Goal: Task Accomplishment & Management: Manage account settings

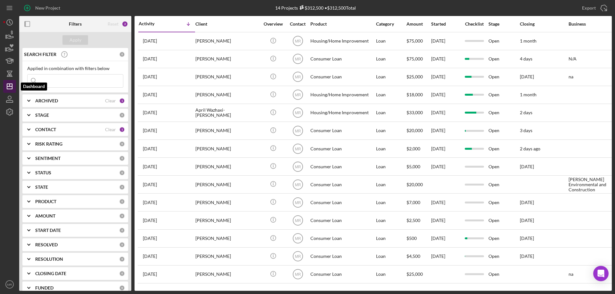
click at [10, 88] on icon "Icon/Dashboard" at bounding box center [10, 87] width 16 height 16
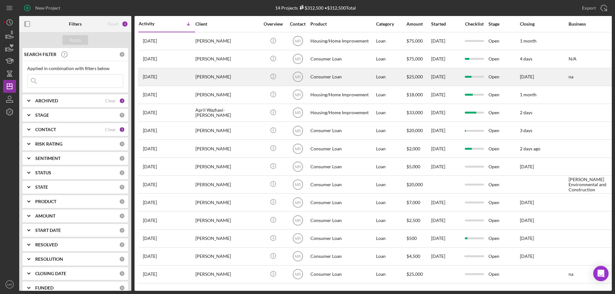
click at [229, 75] on div "Wade Hoover" at bounding box center [227, 77] width 64 height 17
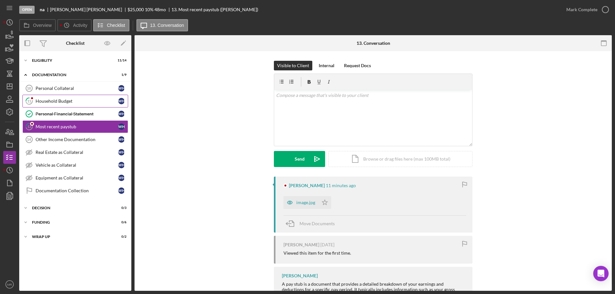
click at [44, 98] on link "11 Household Budget W H" at bounding box center [75, 101] width 106 height 13
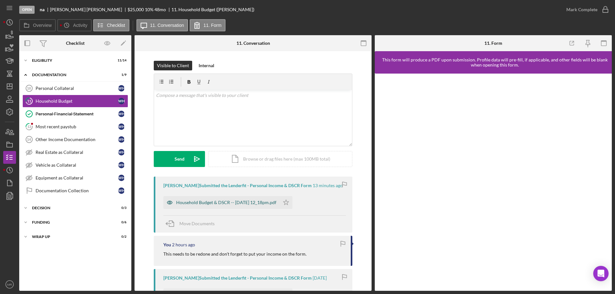
click at [230, 198] on div "Household Budget & DSCR -- 2025-10-14 12_18pm.pdf" at bounding box center [221, 202] width 116 height 13
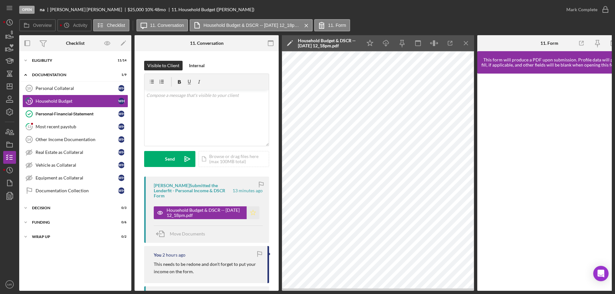
click at [251, 209] on icon "Icon/Star" at bounding box center [253, 213] width 13 height 13
click at [606, 9] on icon "button" at bounding box center [606, 10] width 16 height 16
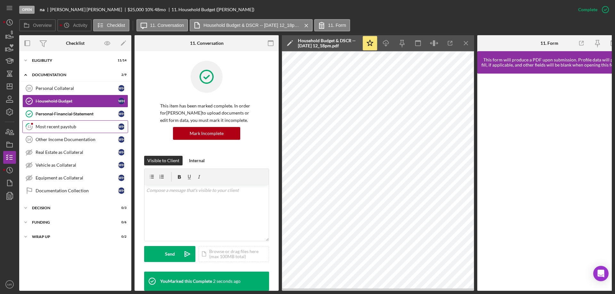
click at [58, 126] on div "Most recent paystub" at bounding box center [77, 126] width 83 height 5
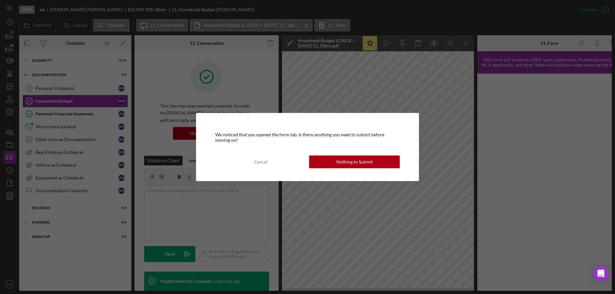
drag, startPoint x: 348, startPoint y: 159, endPoint x: 387, endPoint y: 159, distance: 38.8
click at [348, 159] on div "Nothing to Submit" at bounding box center [354, 162] width 37 height 13
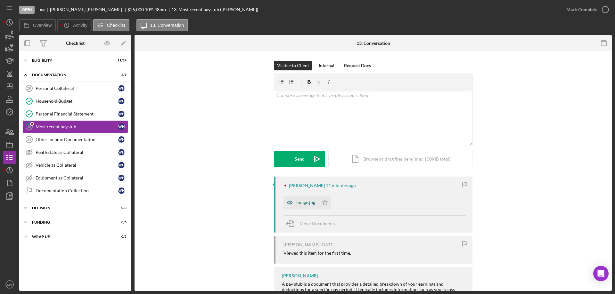
click at [297, 200] on div "image.jpg" at bounding box center [305, 202] width 19 height 5
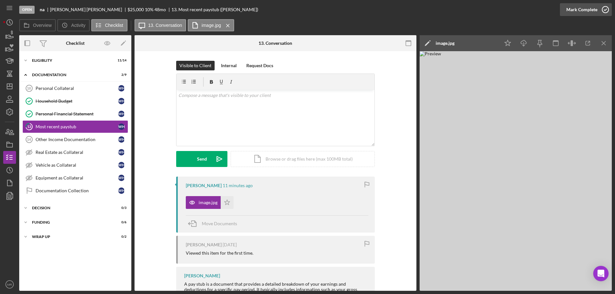
click at [606, 8] on icon "button" at bounding box center [606, 10] width 16 height 16
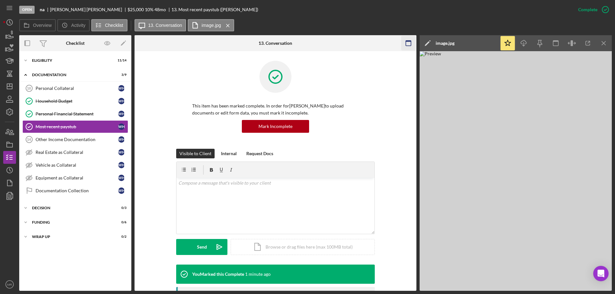
click at [601, 43] on icon "Icon/Menu Close" at bounding box center [604, 43] width 14 height 14
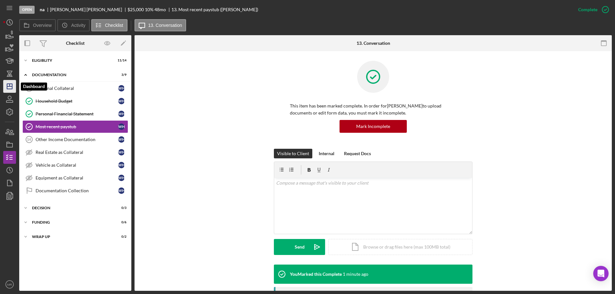
click at [11, 85] on icon "Icon/Dashboard" at bounding box center [10, 87] width 16 height 16
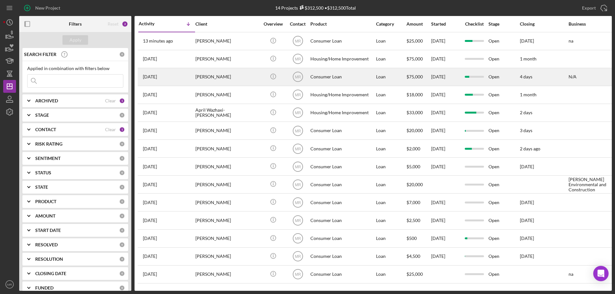
click at [251, 74] on div "Jennifer Kennedy" at bounding box center [227, 77] width 64 height 17
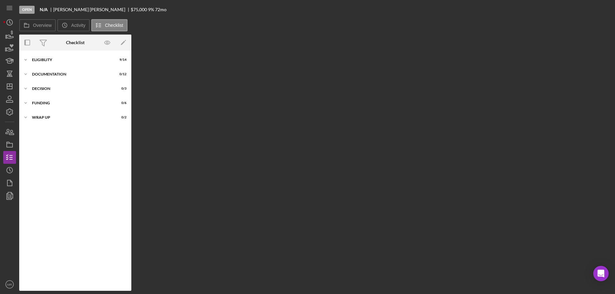
scroll to position [19, 0]
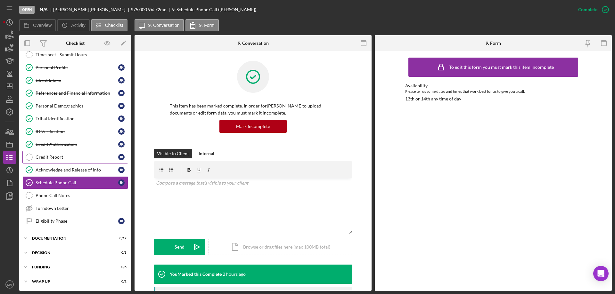
click at [46, 155] on div "Credit Report" at bounding box center [77, 157] width 83 height 5
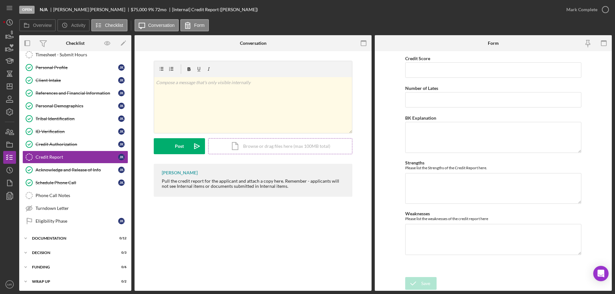
click at [246, 145] on div "Icon/Document Browse or drag files here (max 100MB total) Tap to choose files o…" at bounding box center [280, 146] width 144 height 16
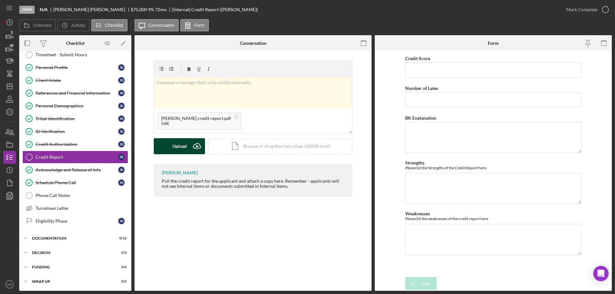
drag, startPoint x: 172, startPoint y: 147, endPoint x: 175, endPoint y: 144, distance: 3.4
click at [175, 145] on button "Upload Icon/Upload" at bounding box center [179, 146] width 51 height 16
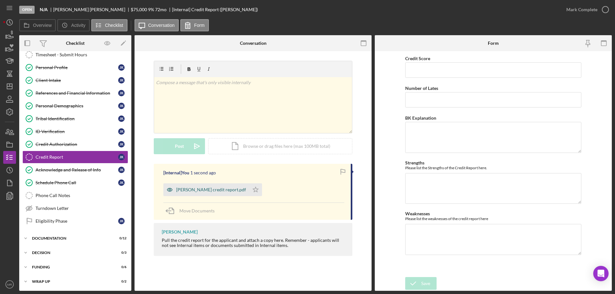
click at [201, 186] on div "[PERSON_NAME] credit report.pdf" at bounding box center [206, 190] width 86 height 13
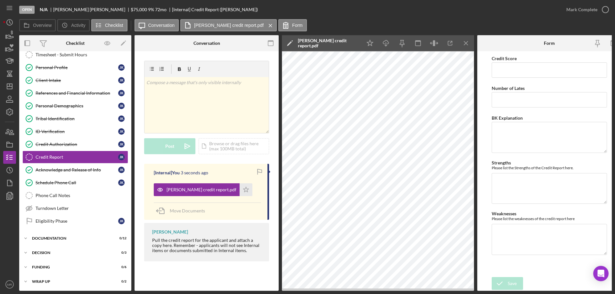
click at [435, 41] on icon "button" at bounding box center [434, 43] width 2 height 6
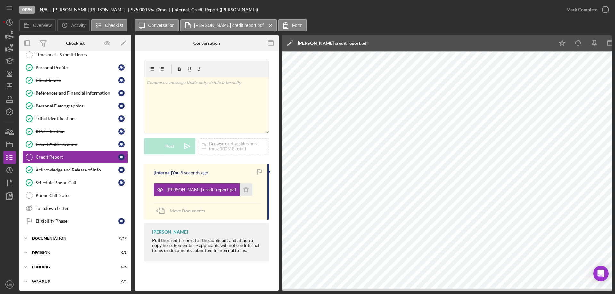
click at [509, 292] on div "Open N/A Jennifer Kennedy $75,000 $75,000 9 % 72 mo [Internal] Credit Report (J…" at bounding box center [307, 147] width 615 height 294
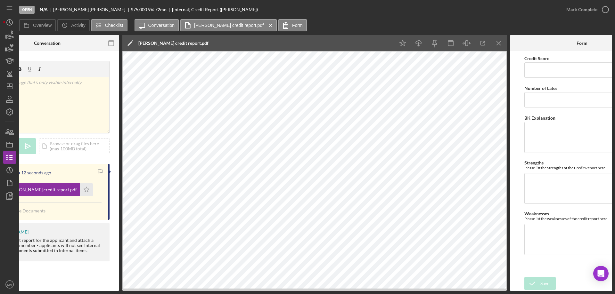
scroll to position [0, 161]
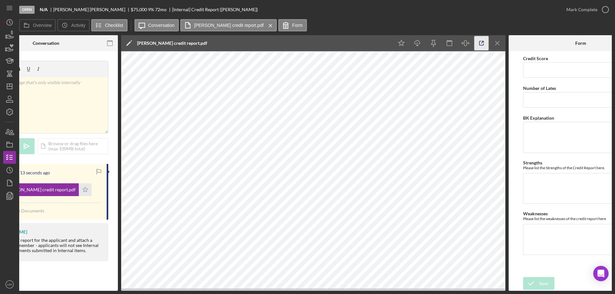
click at [481, 41] on icon "button" at bounding box center [482, 43] width 14 height 14
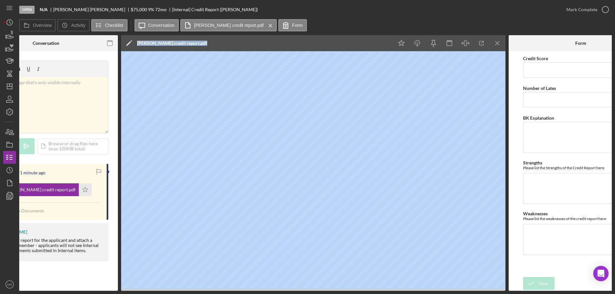
drag, startPoint x: 164, startPoint y: 291, endPoint x: 113, endPoint y: 293, distance: 51.0
click at [111, 294] on div "Open N/A Jennifer Kennedy $75,000 $75,000 9 % 72 mo [Internal] Credit Report (J…" at bounding box center [307, 147] width 615 height 294
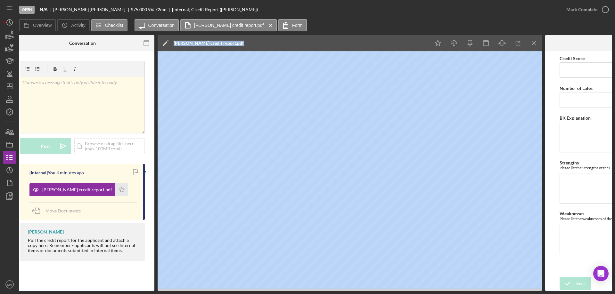
scroll to position [0, 125]
click at [534, 42] on icon "Icon/Menu Close" at bounding box center [534, 43] width 14 height 14
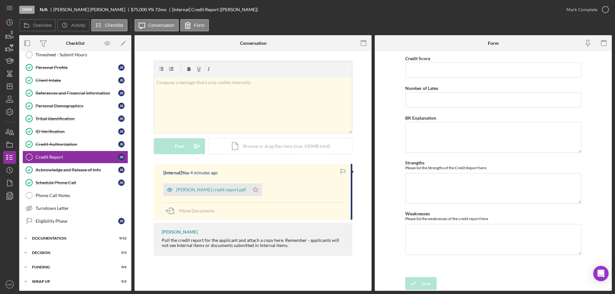
scroll to position [0, 0]
click at [433, 71] on input "Credit Score" at bounding box center [493, 69] width 176 height 15
type input "580"
click at [445, 241] on textarea "Weaknesses" at bounding box center [493, 239] width 176 height 31
type textarea "1 open collection"
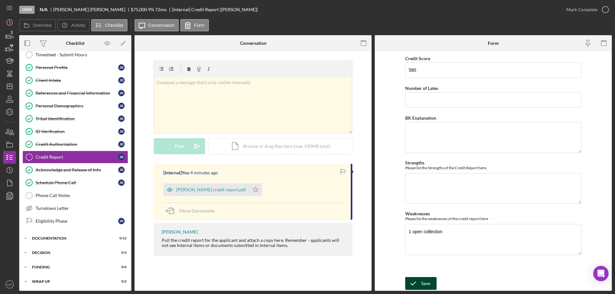
click at [424, 284] on div "Save" at bounding box center [425, 283] width 9 height 13
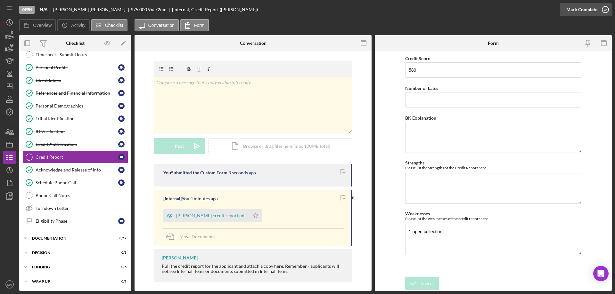
click at [608, 11] on icon "button" at bounding box center [606, 10] width 16 height 16
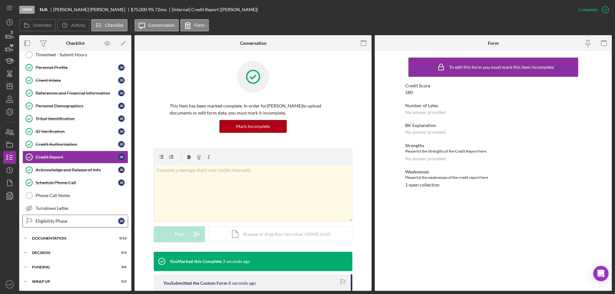
click at [54, 221] on div "Eligibility Phase" at bounding box center [77, 221] width 83 height 5
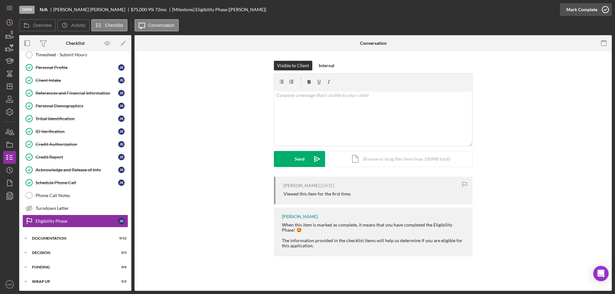
click at [606, 10] on icon "button" at bounding box center [606, 10] width 16 height 16
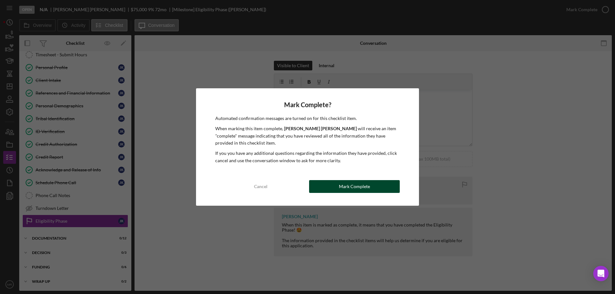
click at [366, 185] on div "Mark Complete" at bounding box center [354, 186] width 31 height 13
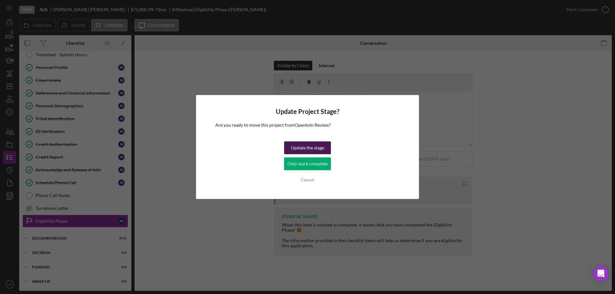
click at [305, 145] on div "Update the stage" at bounding box center [307, 148] width 33 height 13
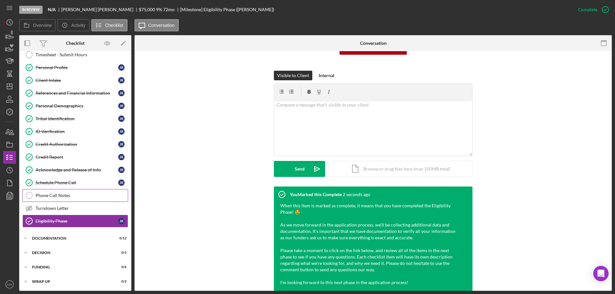
scroll to position [128, 0]
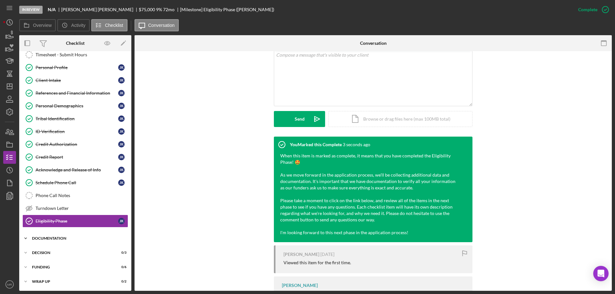
click at [49, 237] on div "Documentation" at bounding box center [77, 239] width 91 height 4
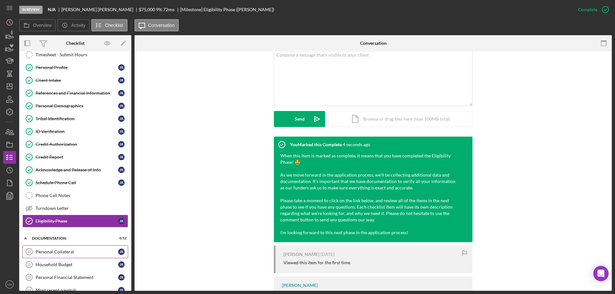
click at [55, 253] on div "Personal Collateral" at bounding box center [77, 252] width 83 height 5
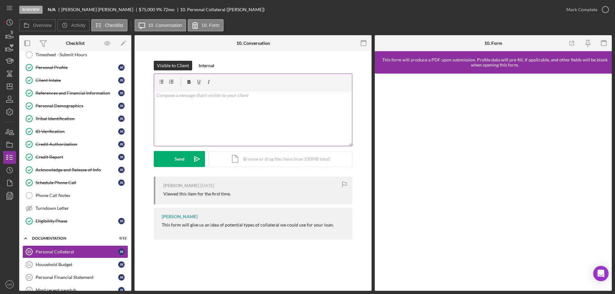
drag, startPoint x: 200, startPoint y: 118, endPoint x: 200, endPoint y: 113, distance: 5.2
click at [200, 115] on div "v Color teal Color pink Remove color Add row above Add row below Add column bef…" at bounding box center [253, 118] width 198 height 56
click at [183, 158] on div "Send" at bounding box center [180, 159] width 10 height 16
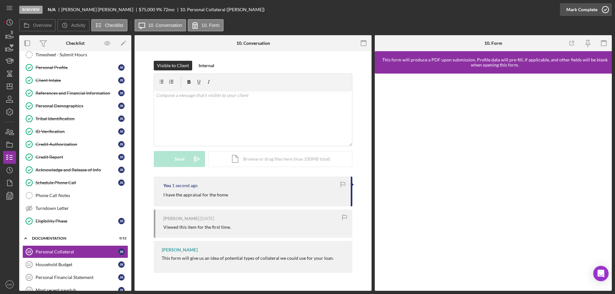
click at [601, 11] on icon "button" at bounding box center [606, 10] width 16 height 16
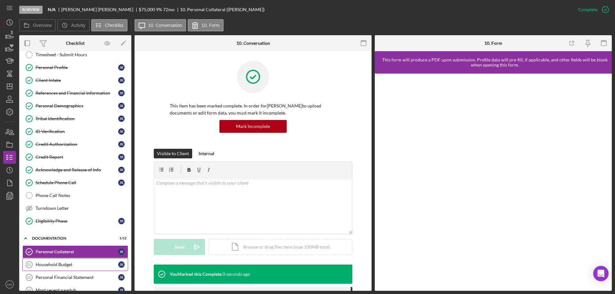
click at [57, 263] on div "Household Budget" at bounding box center [77, 264] width 83 height 5
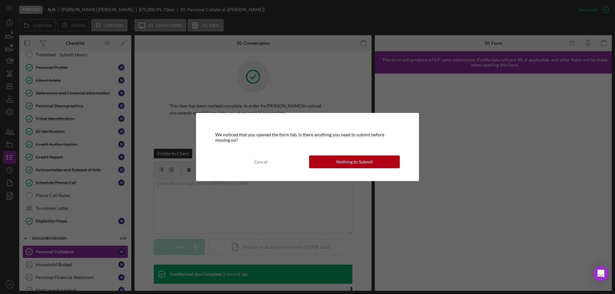
drag, startPoint x: 359, startPoint y: 159, endPoint x: 367, endPoint y: 159, distance: 7.4
click at [366, 159] on div "Nothing to Submit" at bounding box center [354, 162] width 37 height 13
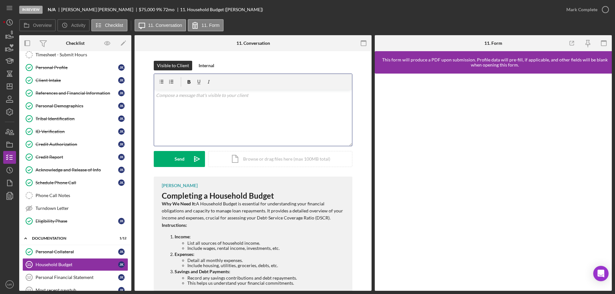
click at [194, 111] on div "v Color teal Color pink Remove color Add row above Add row below Add column bef…" at bounding box center [253, 118] width 198 height 56
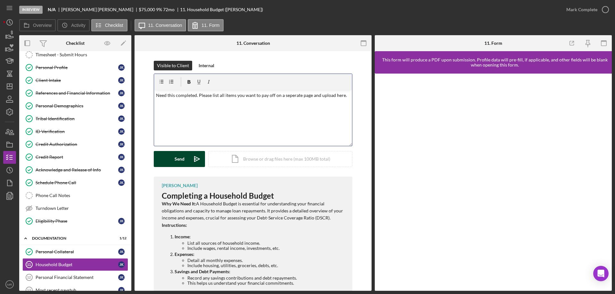
drag, startPoint x: 182, startPoint y: 155, endPoint x: 190, endPoint y: 153, distance: 8.7
click at [181, 155] on div "Send" at bounding box center [180, 159] width 10 height 16
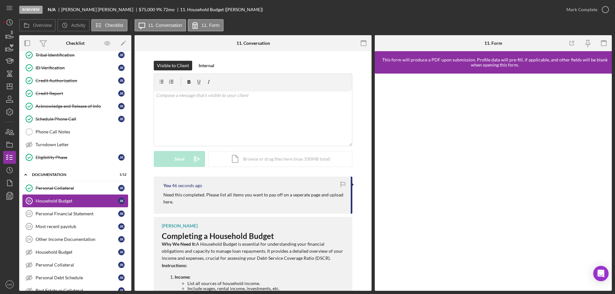
scroll to position [83, 0]
click at [58, 185] on link "Personal Collateral Personal Collateral J K" at bounding box center [75, 188] width 106 height 13
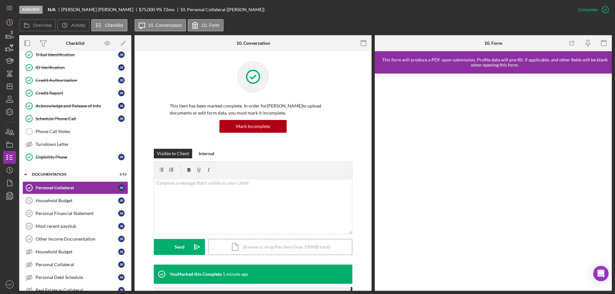
click at [265, 248] on div "Icon/Document Browse or drag files here (max 100MB total) Tap to choose files o…" at bounding box center [280, 247] width 144 height 16
click at [176, 246] on div "Upload" at bounding box center [179, 247] width 14 height 16
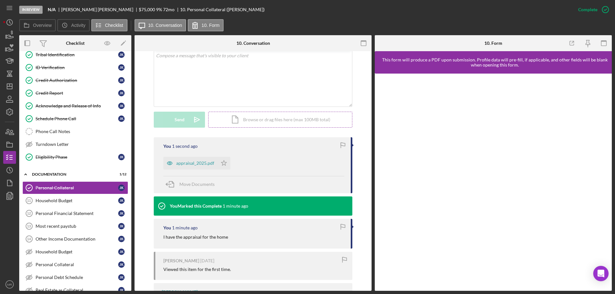
scroll to position [128, 0]
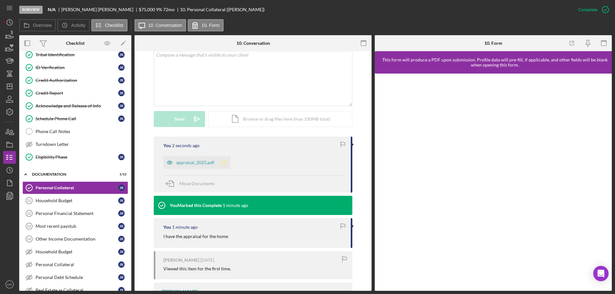
click at [222, 163] on icon "Icon/Star" at bounding box center [224, 162] width 13 height 13
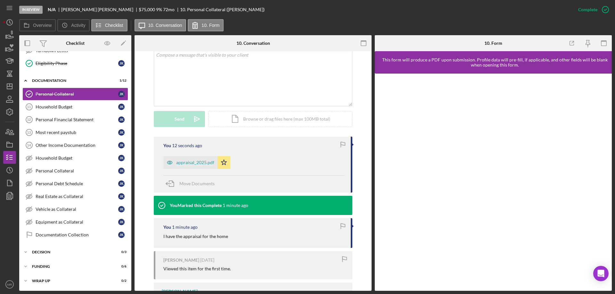
scroll to position [0, 0]
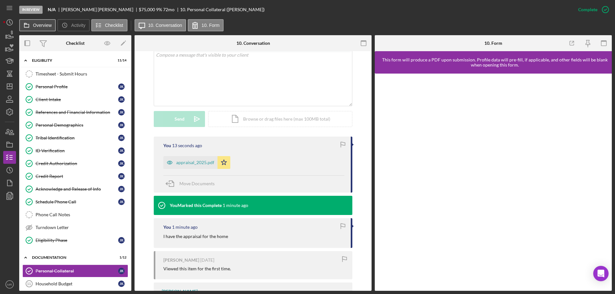
click at [39, 25] on label "Overview" at bounding box center [42, 25] width 19 height 5
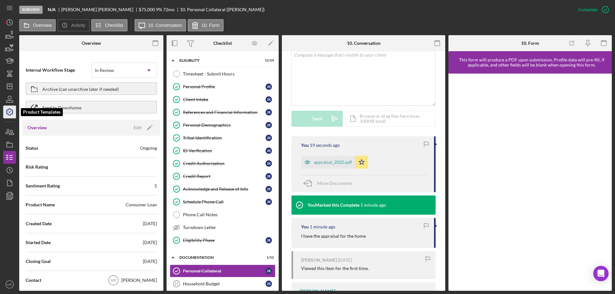
click at [10, 112] on icon "button" at bounding box center [10, 112] width 16 height 16
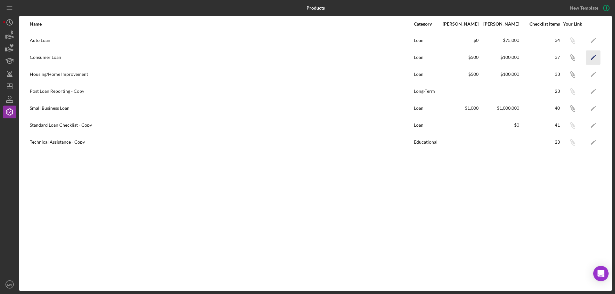
click at [592, 54] on icon "Icon/Edit" at bounding box center [593, 57] width 14 height 14
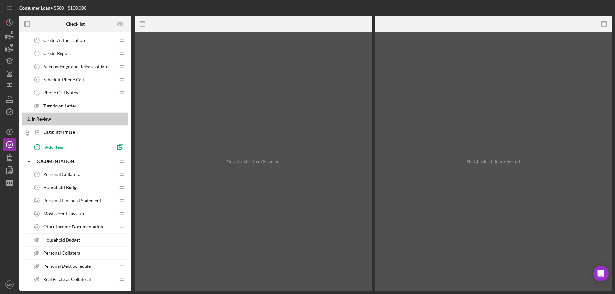
scroll to position [160, 0]
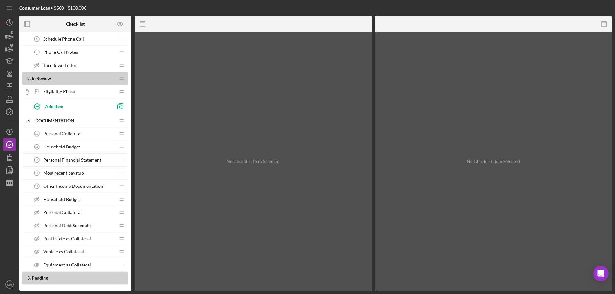
click at [94, 211] on div "Personal Collateral Personal Collateral" at bounding box center [72, 212] width 85 height 13
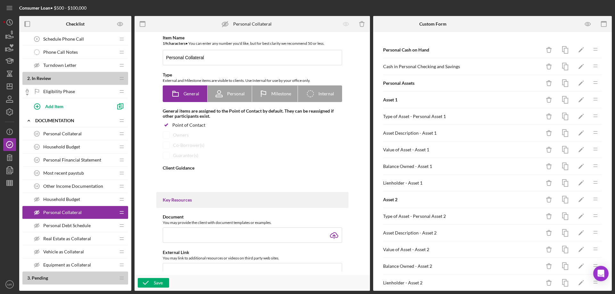
type textarea "<div>This form collects information regarding the assets owned by your business…"
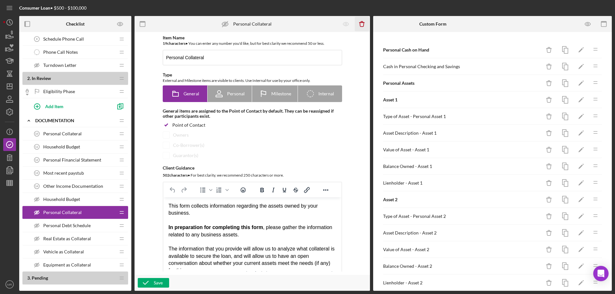
click at [361, 24] on icon "Icon/Delete" at bounding box center [362, 24] width 14 height 14
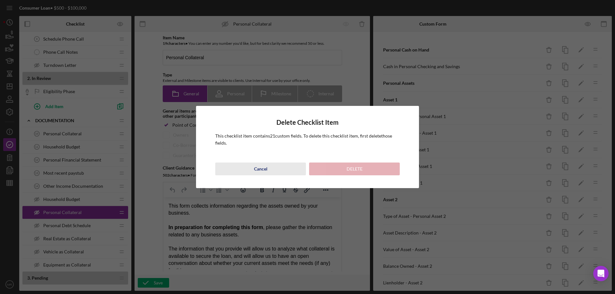
click at [250, 171] on button "Cancel" at bounding box center [260, 169] width 91 height 13
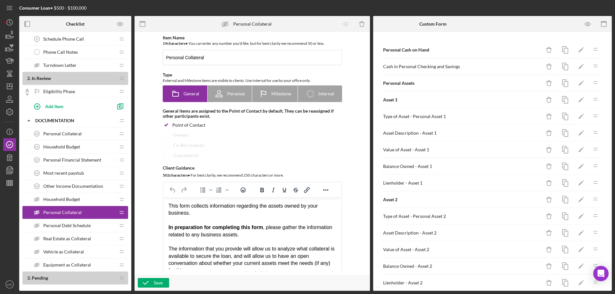
click at [65, 132] on span "Personal Collateral" at bounding box center [62, 133] width 38 height 5
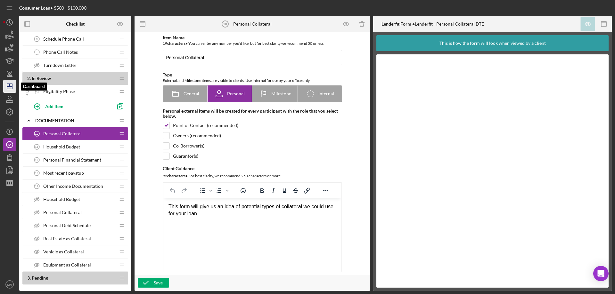
click at [9, 86] on icon "Icon/Dashboard" at bounding box center [10, 87] width 16 height 16
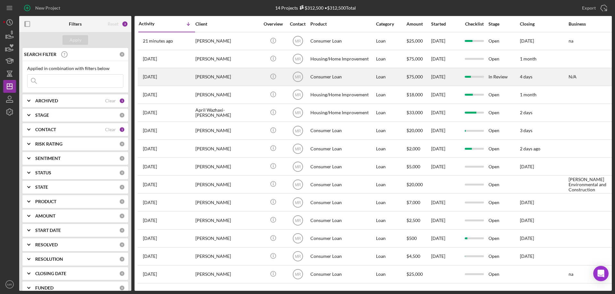
click at [241, 78] on div "Jennifer Kennedy" at bounding box center [227, 77] width 64 height 17
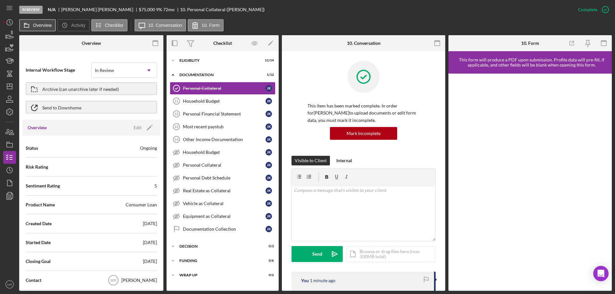
click at [36, 25] on label "Overview" at bounding box center [42, 25] width 19 height 5
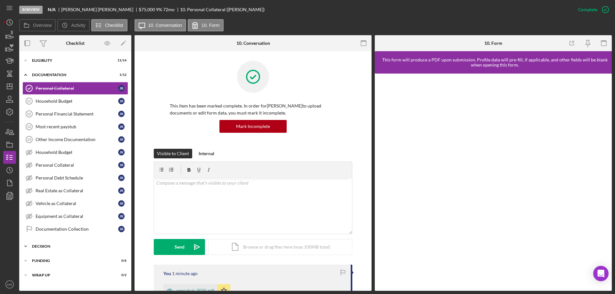
click at [44, 245] on div "Decision" at bounding box center [77, 247] width 91 height 4
click at [43, 244] on div "Icon/Expander Decision 0 / 3" at bounding box center [75, 246] width 112 height 13
click at [57, 177] on div "Personal Debt Schedule" at bounding box center [77, 178] width 83 height 5
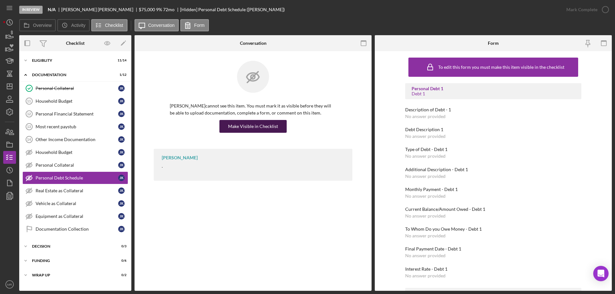
click at [252, 124] on div "Make Visible in Checklist" at bounding box center [253, 126] width 50 height 13
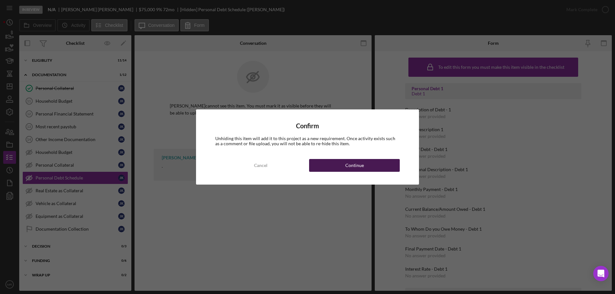
click at [358, 161] on div "Continue" at bounding box center [354, 165] width 19 height 13
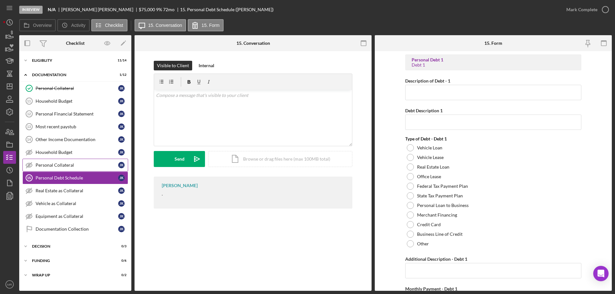
click at [54, 165] on div "Personal Collateral" at bounding box center [77, 165] width 83 height 5
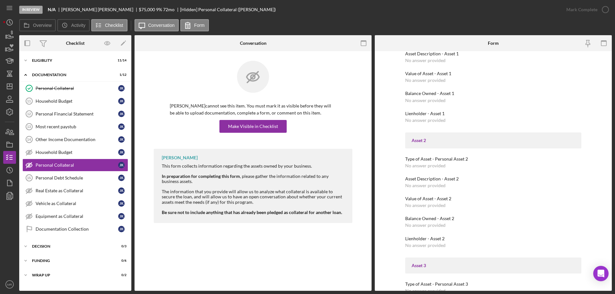
scroll to position [224, 0]
click at [54, 191] on div "Real Estate as Collateral" at bounding box center [77, 190] width 83 height 5
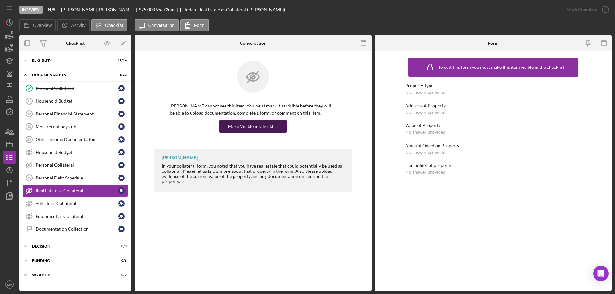
click at [251, 123] on div "Make Visible in Checklist" at bounding box center [253, 126] width 50 height 13
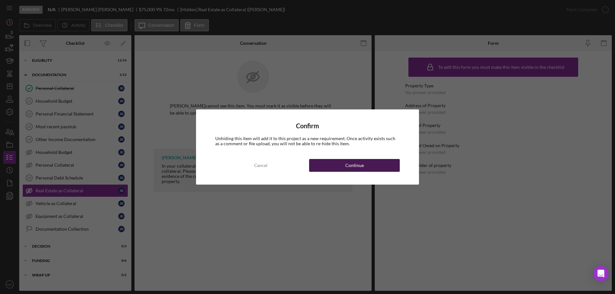
click at [363, 168] on div "Continue" at bounding box center [354, 165] width 19 height 13
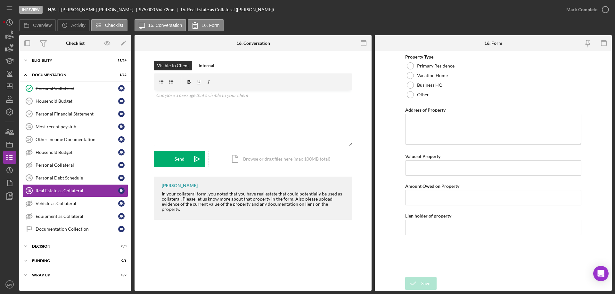
click at [266, 53] on div "Visible to Client Internal v Color teal Color pink Remove color Add row above A…" at bounding box center [253, 142] width 237 height 182
click at [7, 85] on polygon "button" at bounding box center [9, 86] width 5 height 5
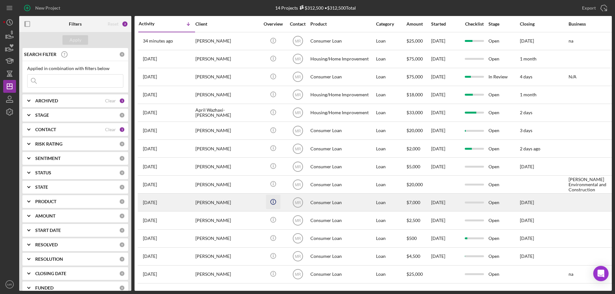
scroll to position [1, 0]
